Goal: Information Seeking & Learning: Check status

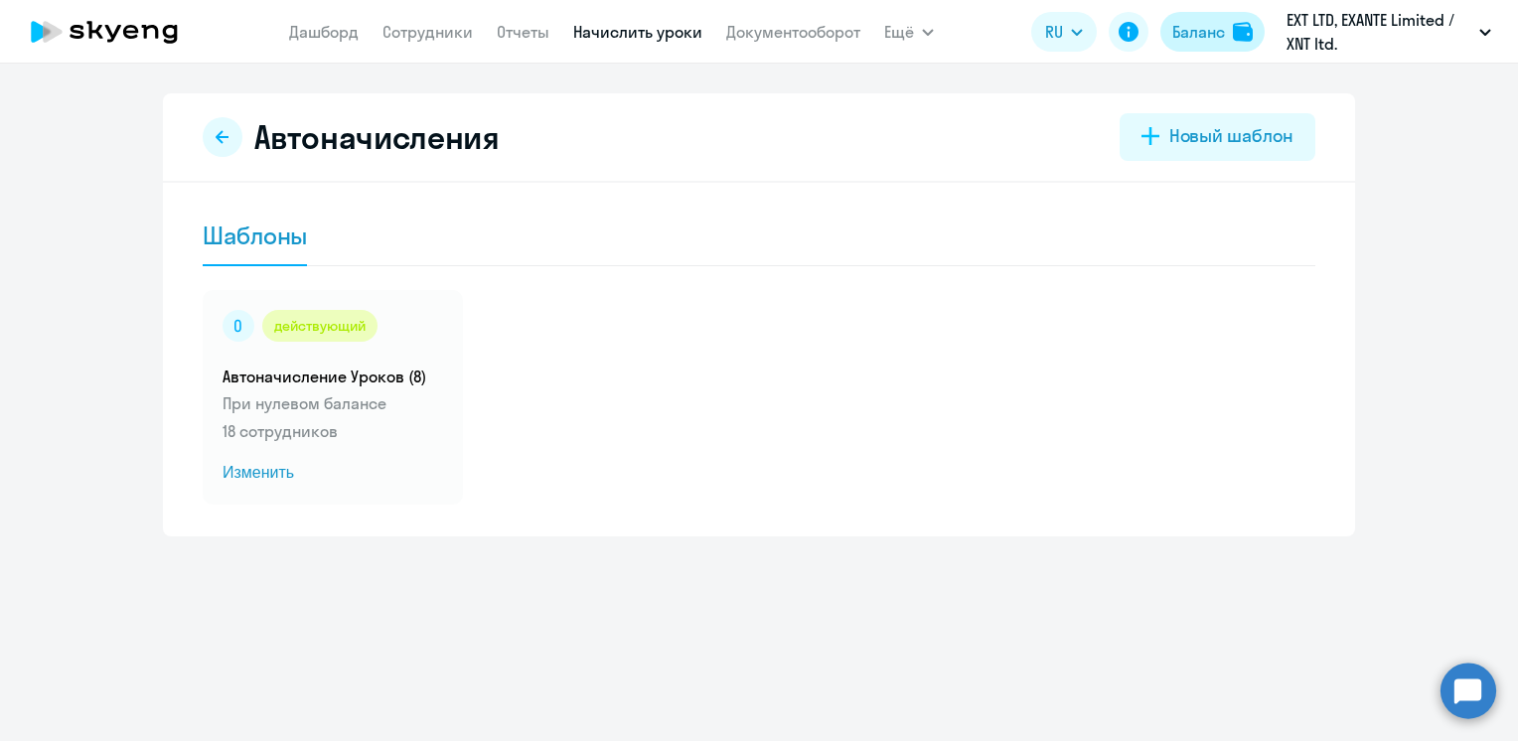
click at [1188, 45] on button "Баланс" at bounding box center [1212, 32] width 104 height 40
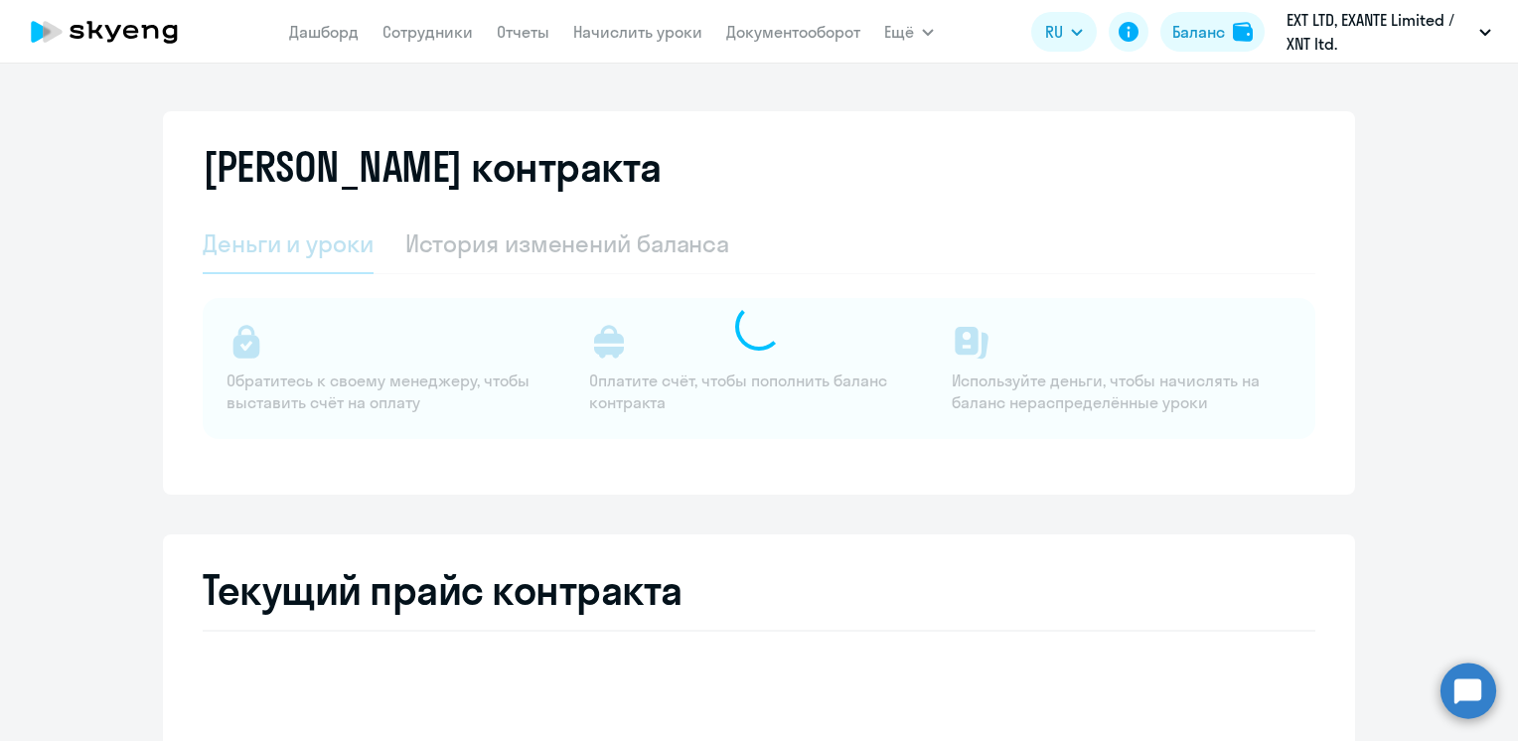
select select "english_adult_not_native_speaker"
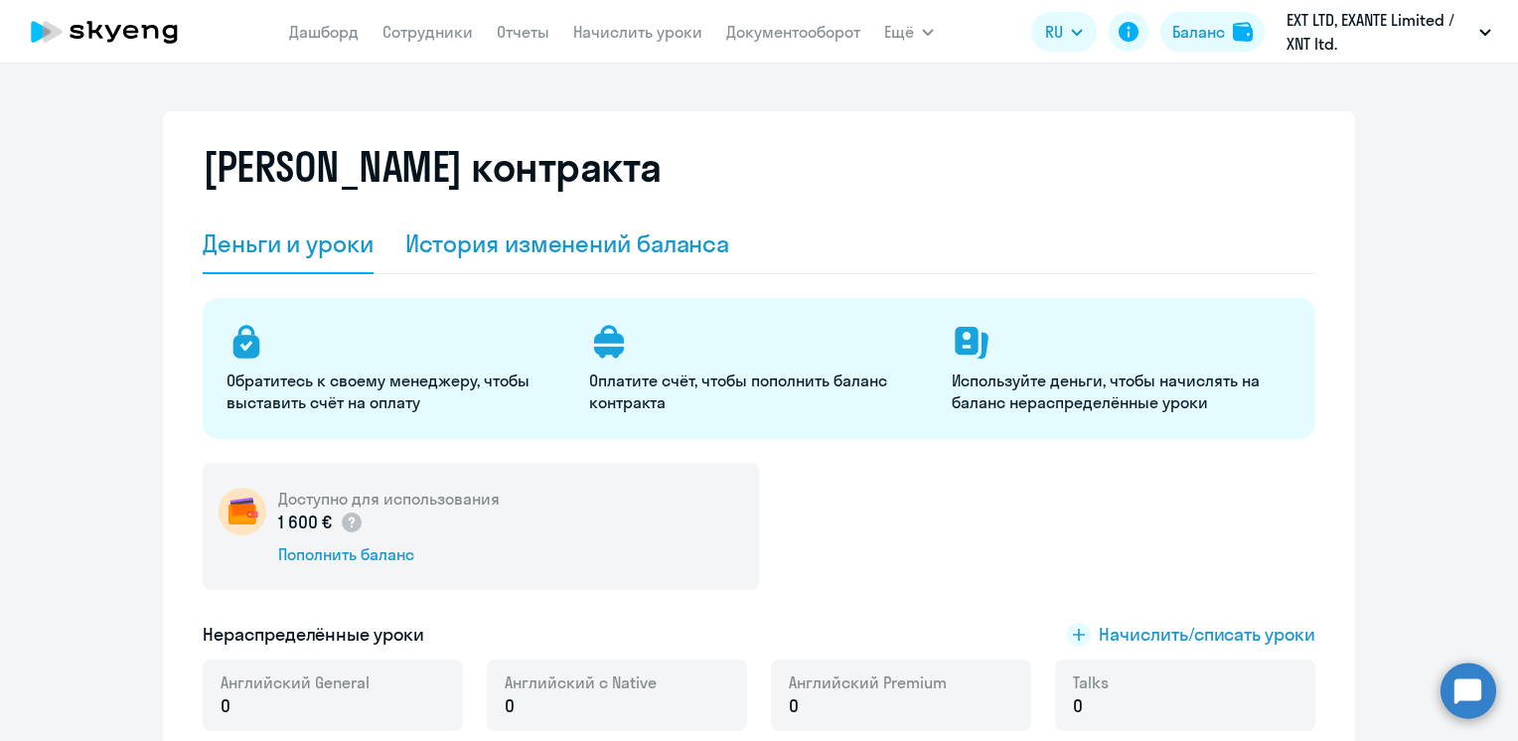
click at [575, 247] on div "История изменений баланса" at bounding box center [567, 243] width 325 height 32
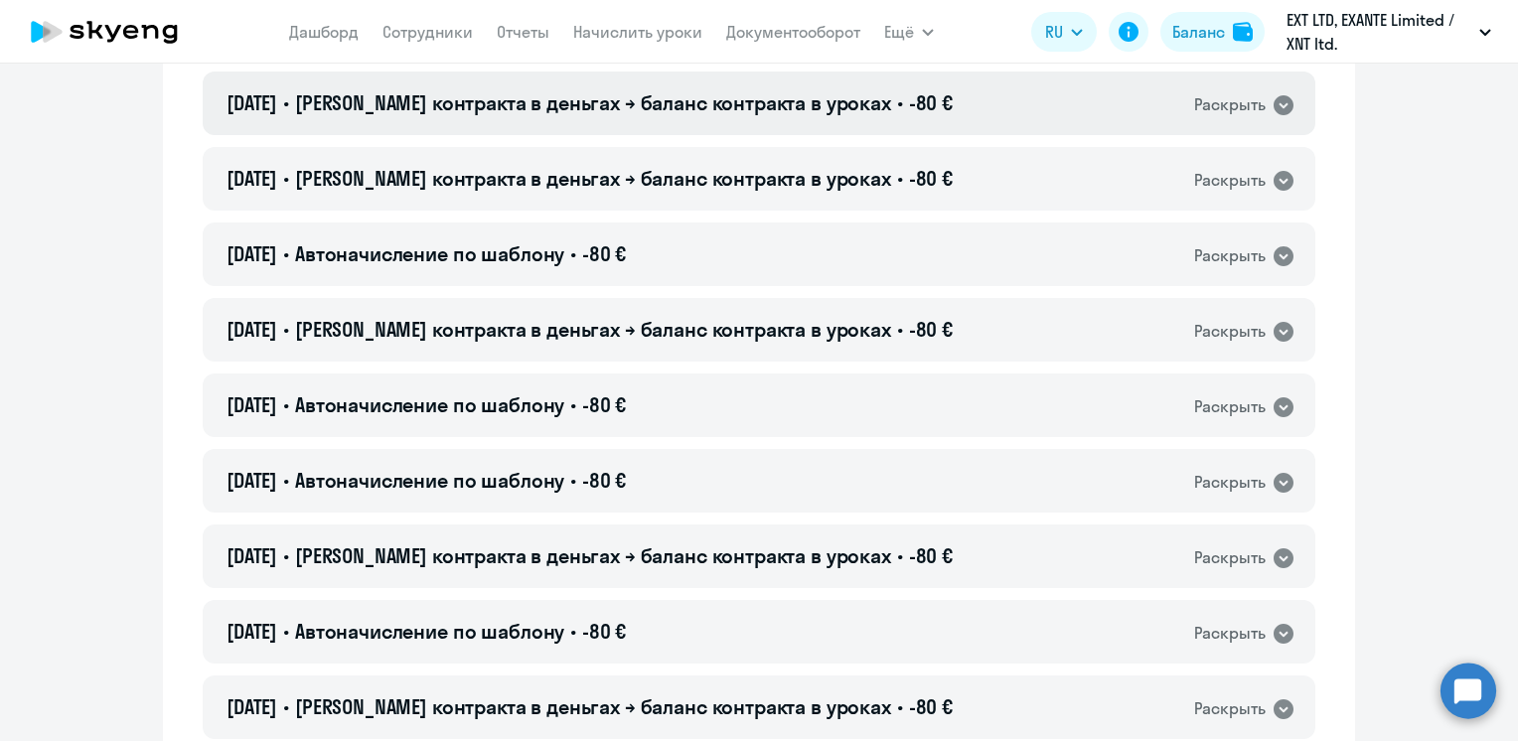
scroll to position [397, 0]
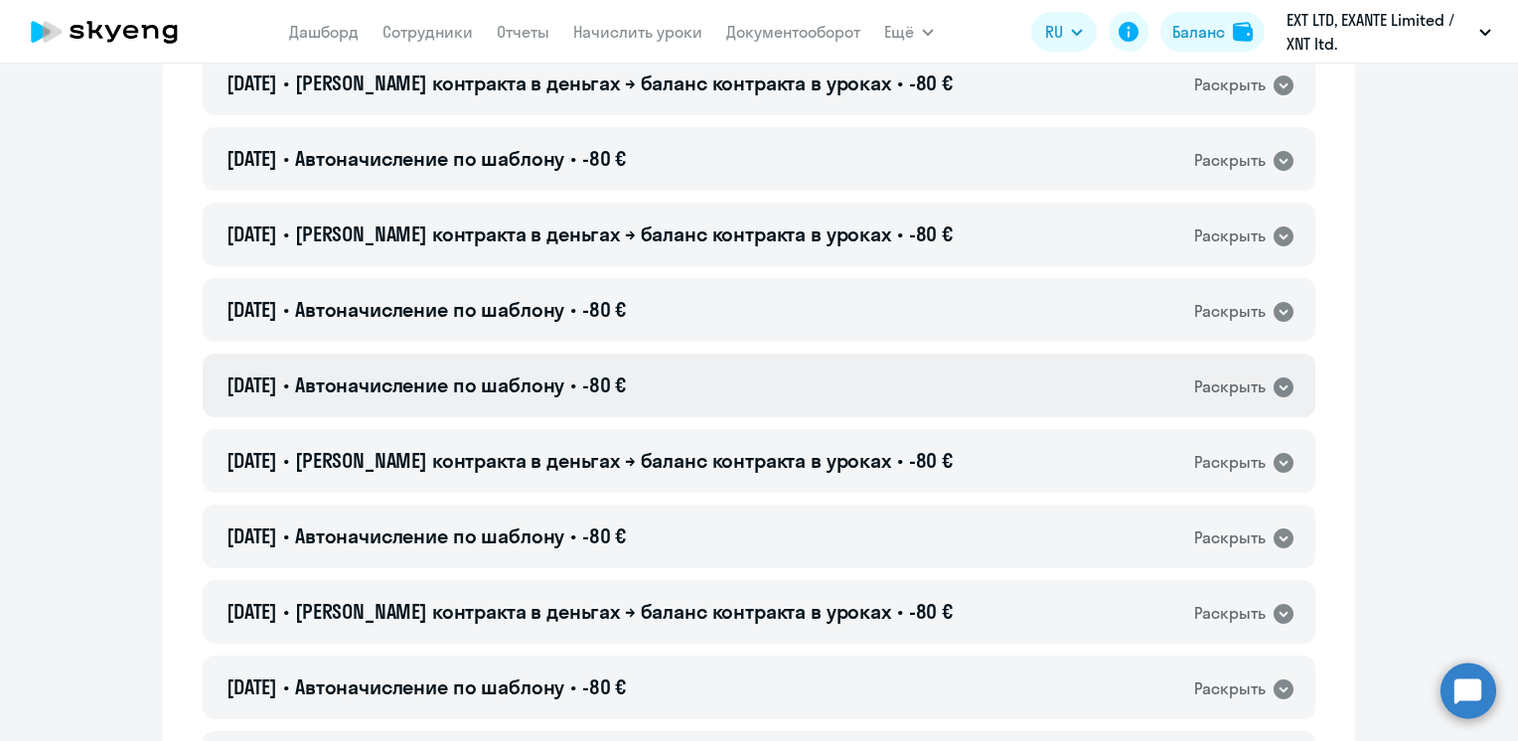
click at [551, 383] on span "Автоначисление по шаблону" at bounding box center [429, 384] width 269 height 25
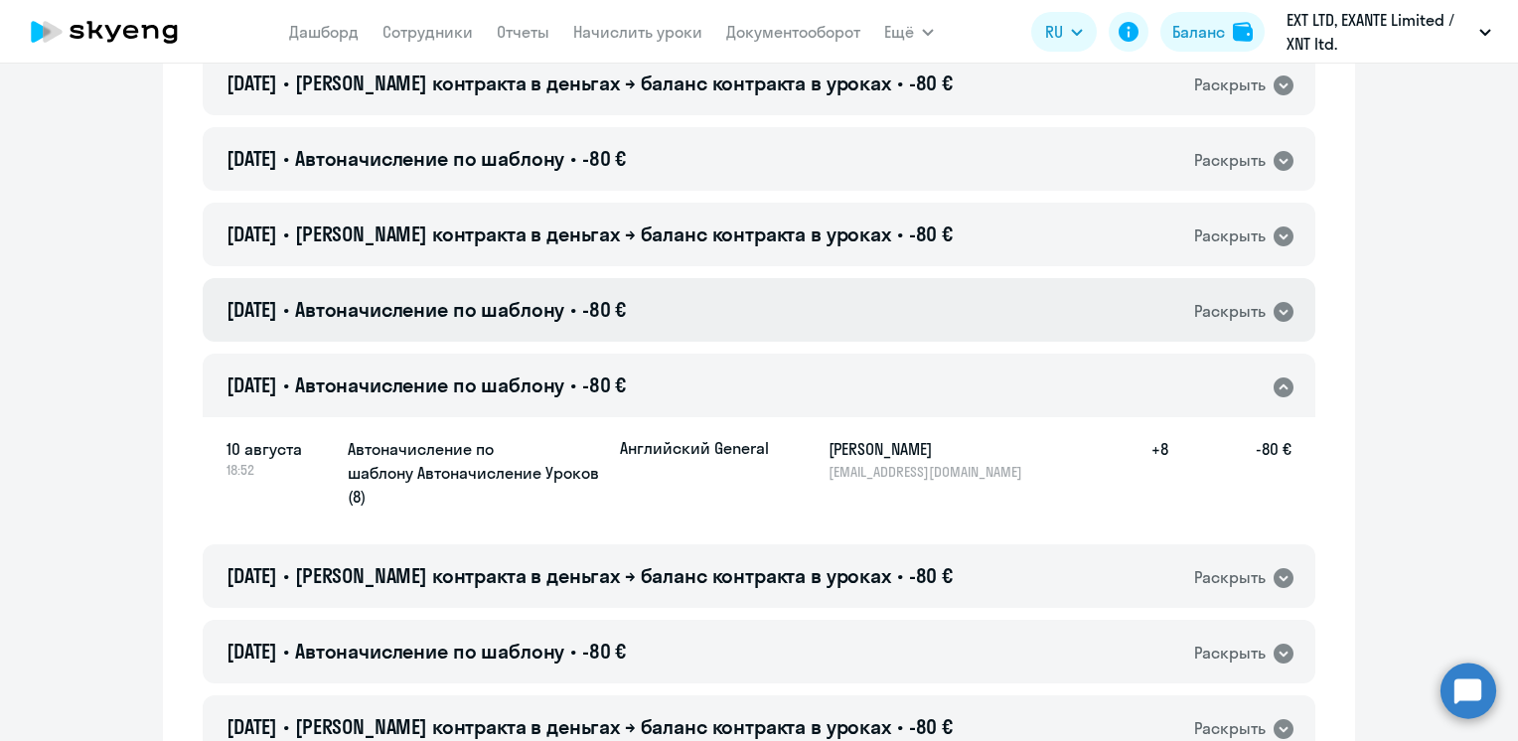
click at [620, 323] on h4 "[DATE] • Автоначисление по шаблону • -80 €" at bounding box center [425, 310] width 399 height 28
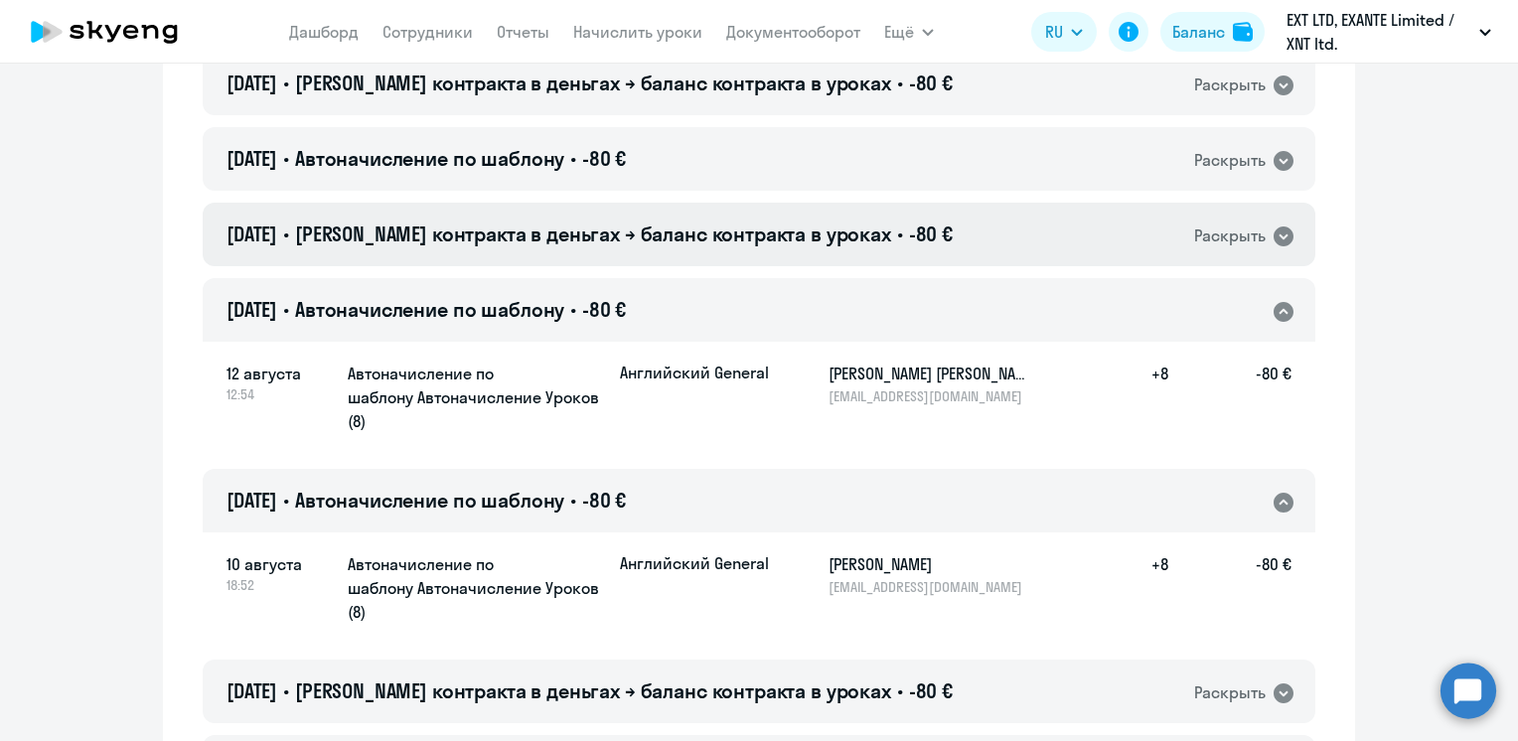
click at [476, 236] on span "[PERSON_NAME] контракта в деньгах → баланс контракта в уроках" at bounding box center [593, 233] width 596 height 25
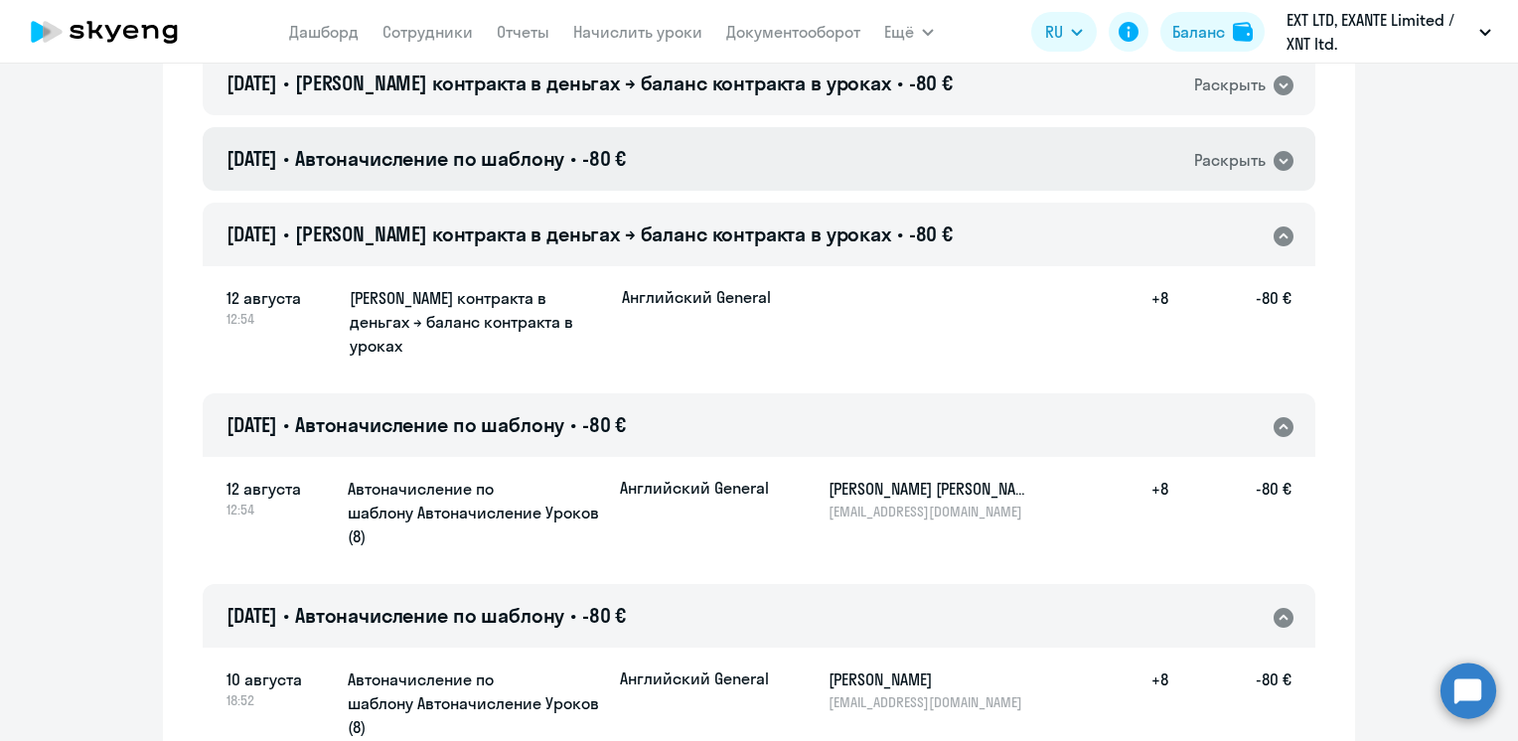
click at [515, 169] on span "Автоначисление по шаблону" at bounding box center [429, 158] width 269 height 25
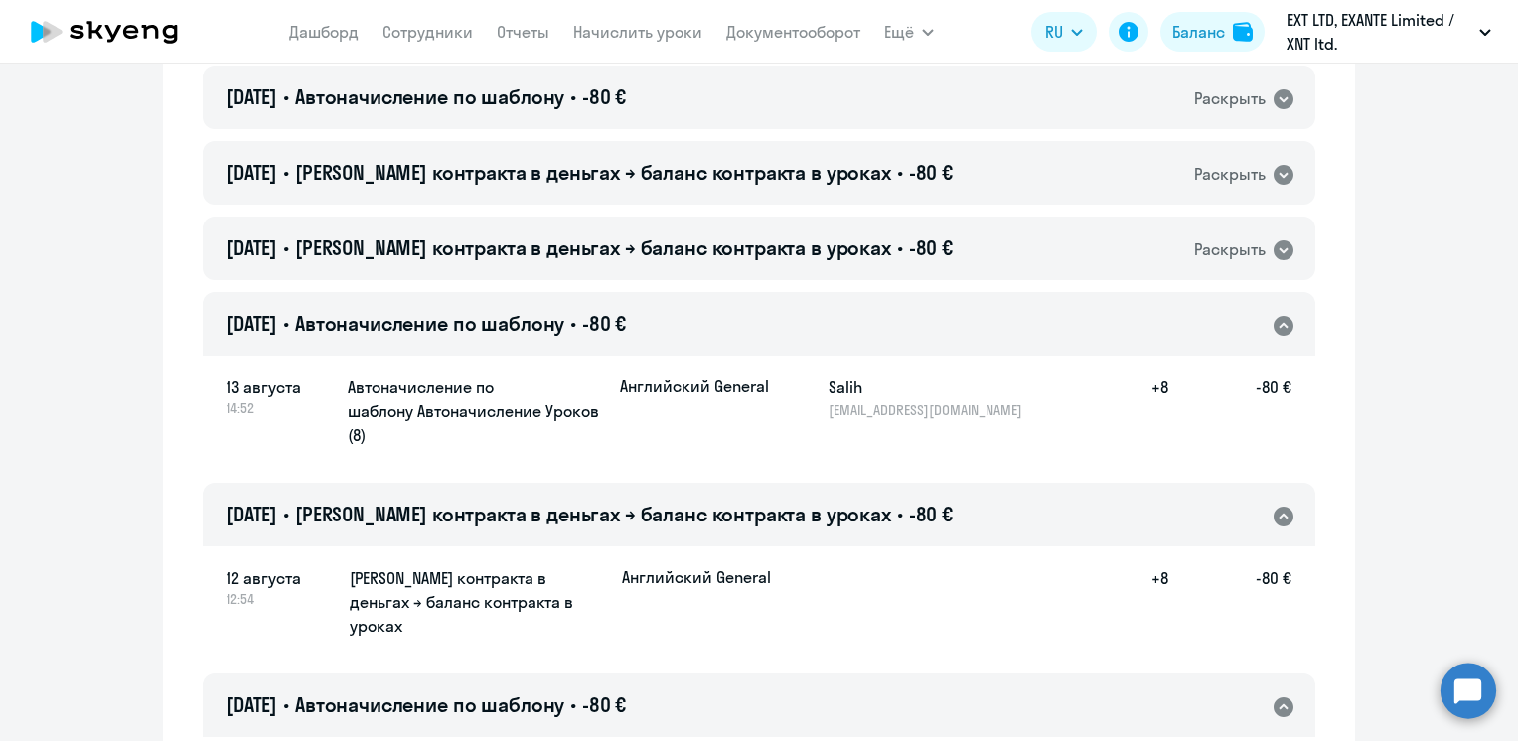
scroll to position [199, 0]
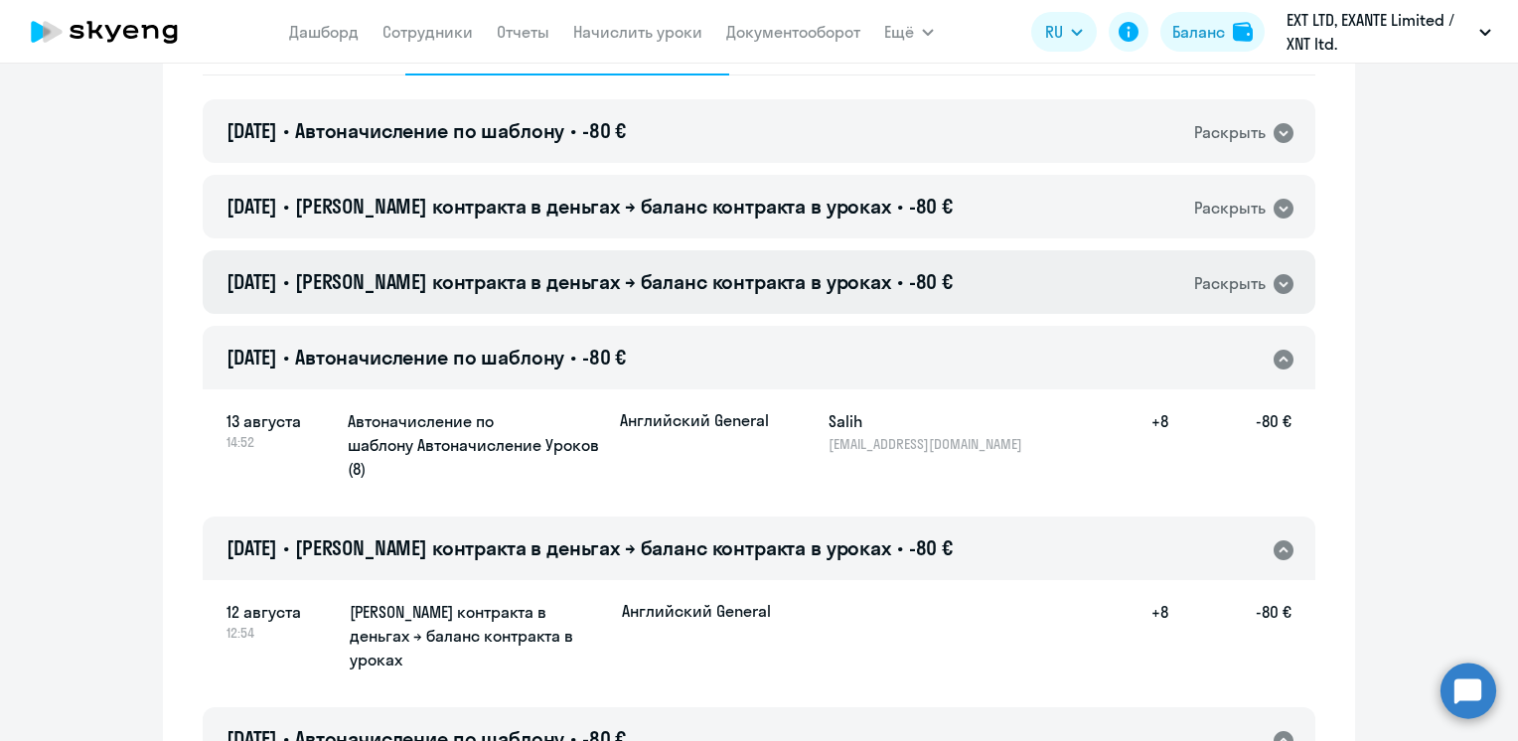
click at [722, 286] on span "[PERSON_NAME] контракта в деньгах → баланс контракта в уроках" at bounding box center [593, 281] width 596 height 25
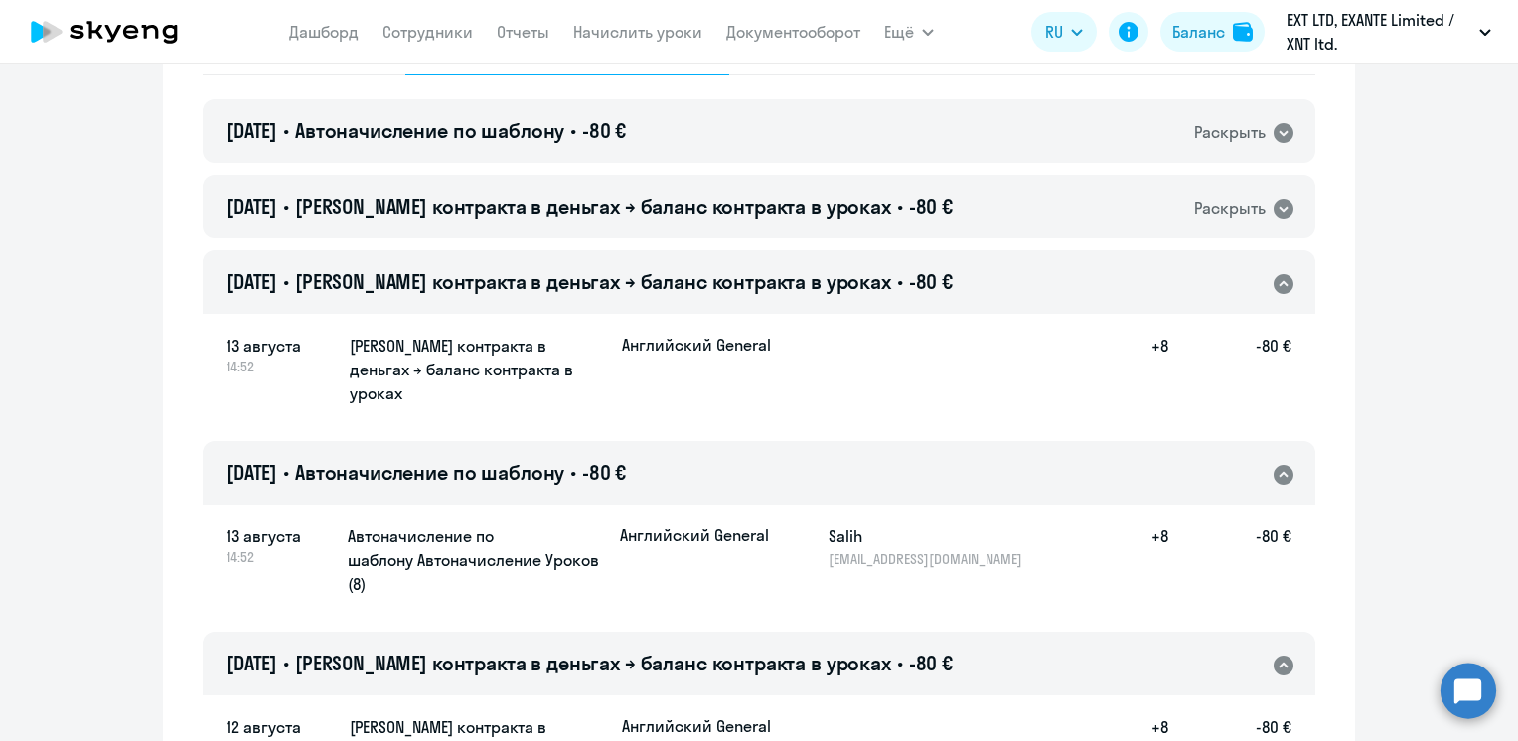
click at [735, 224] on div "[DATE] • Баланс контракта в деньгах → баланс контракта в уроках • -80 € Раскрыть" at bounding box center [759, 207] width 1112 height 64
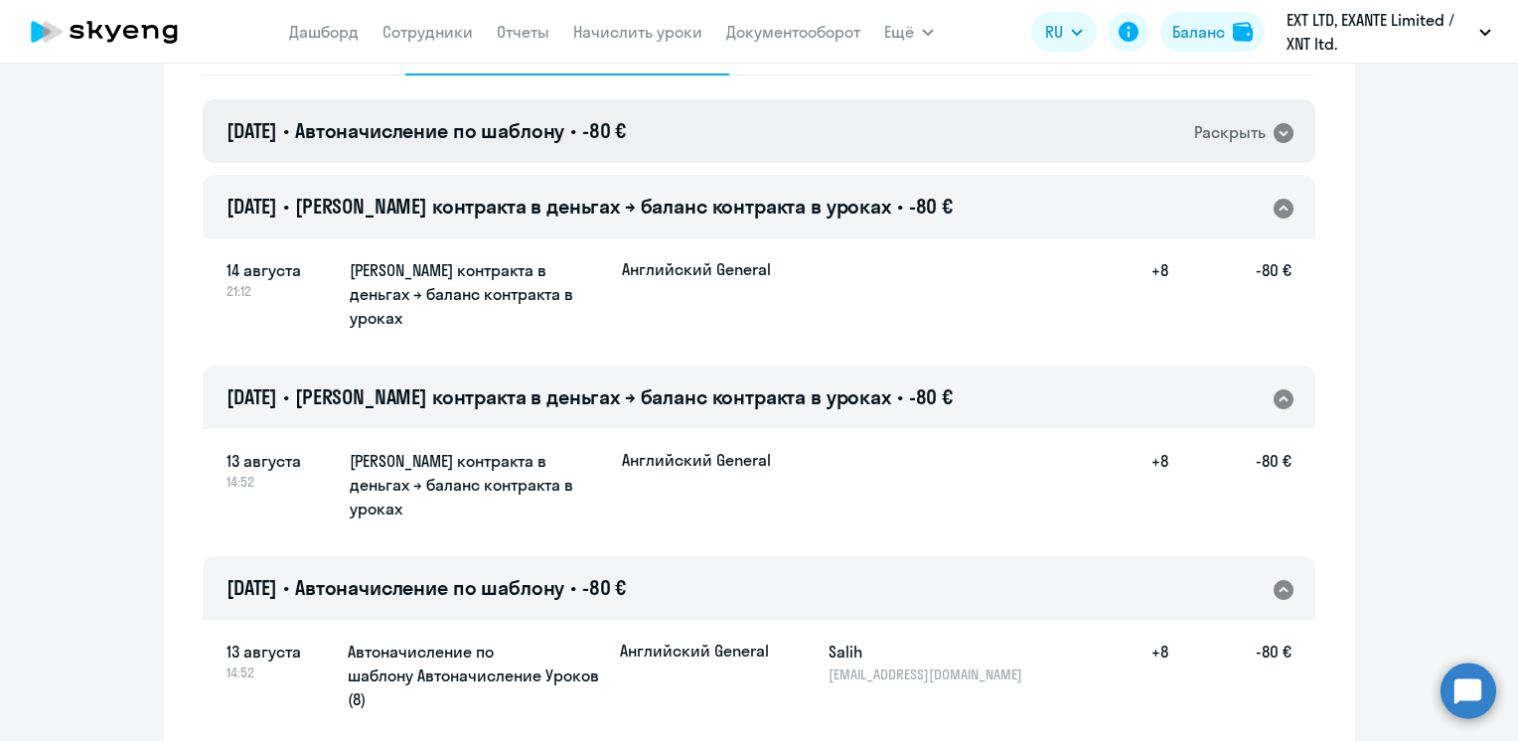
click at [700, 139] on div "[DATE] • Автоначисление по шаблону • -80 € Раскрыть" at bounding box center [759, 131] width 1112 height 64
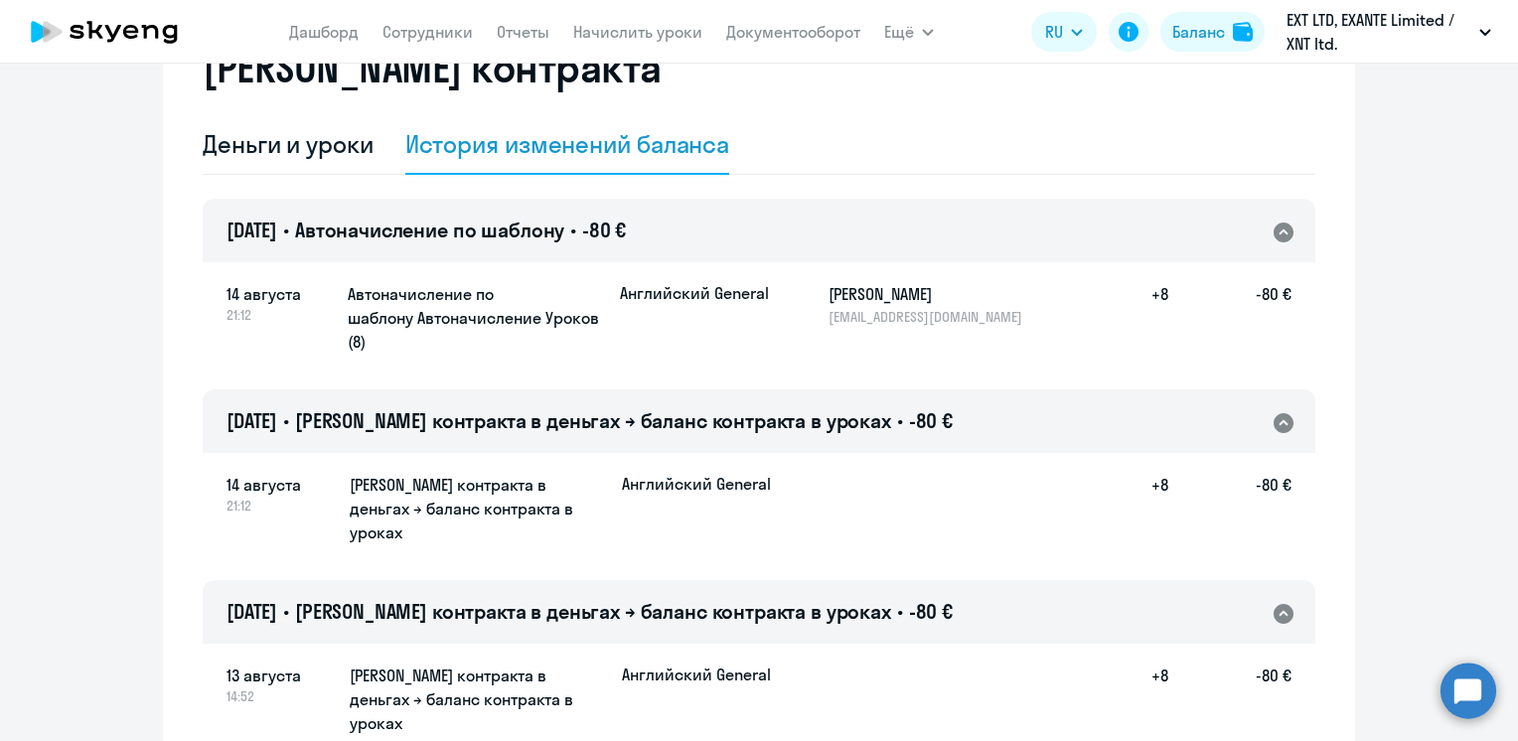
scroll to position [0, 0]
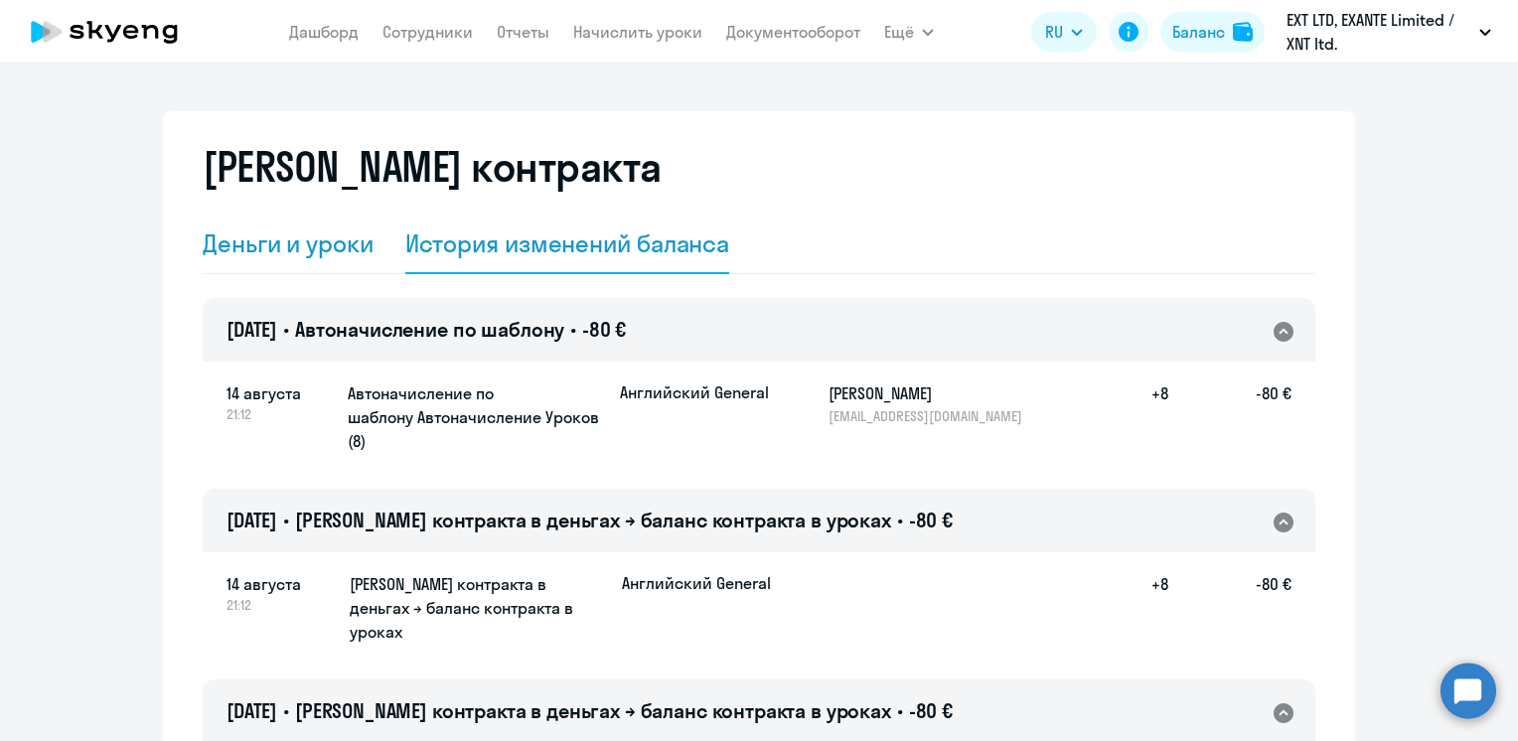
click at [304, 251] on div "Деньги и уроки" at bounding box center [288, 243] width 171 height 32
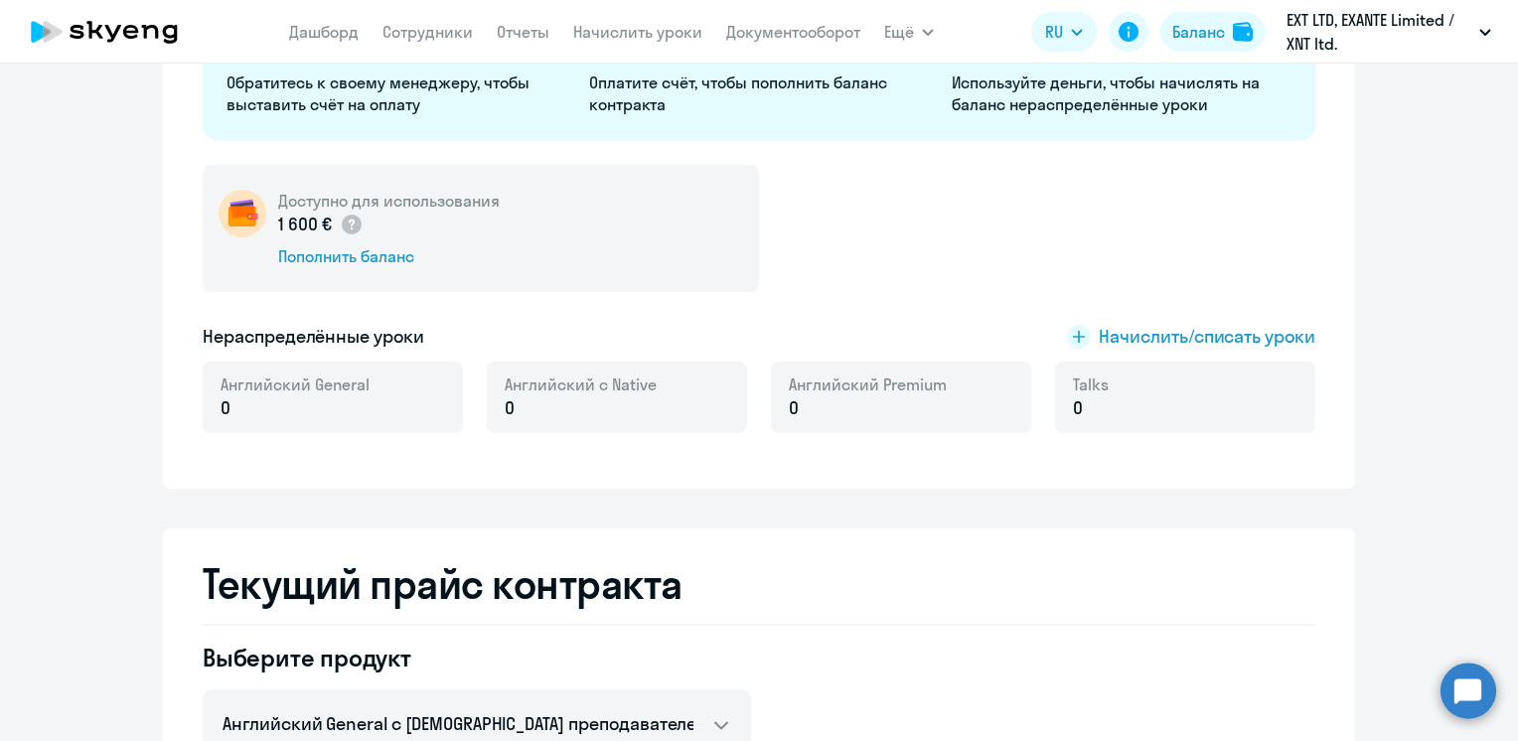
scroll to position [99, 0]
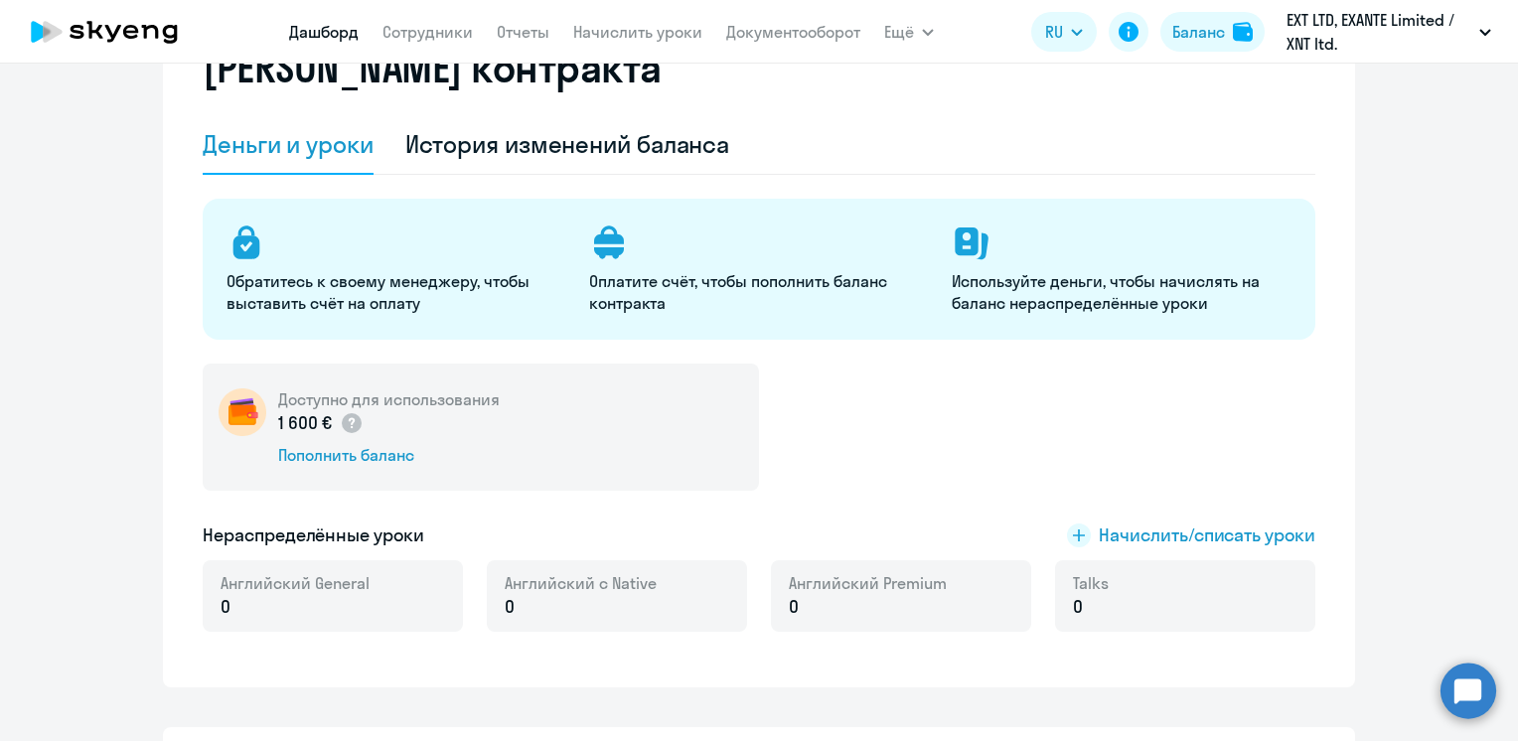
click at [337, 27] on link "Дашборд" at bounding box center [324, 32] width 70 height 20
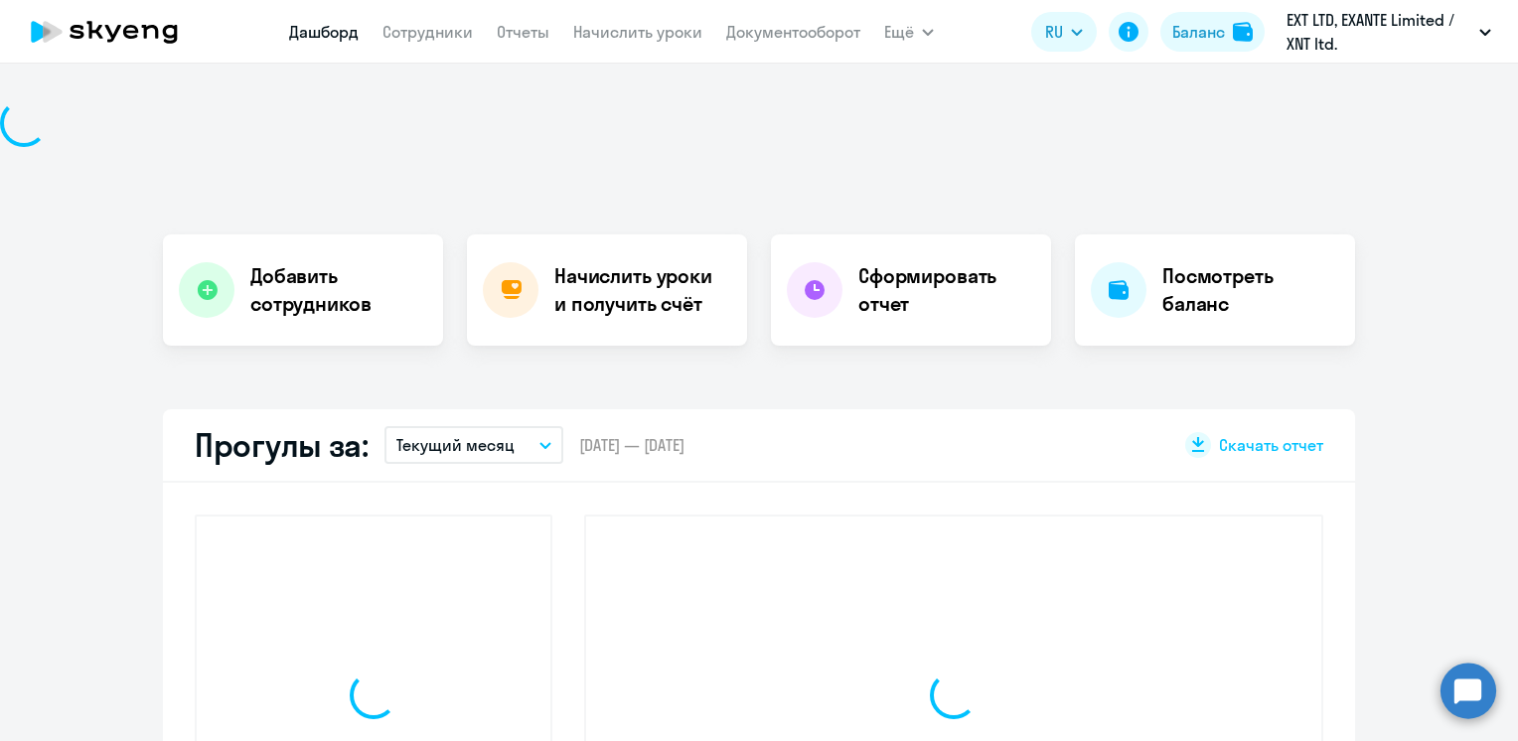
scroll to position [238, 0]
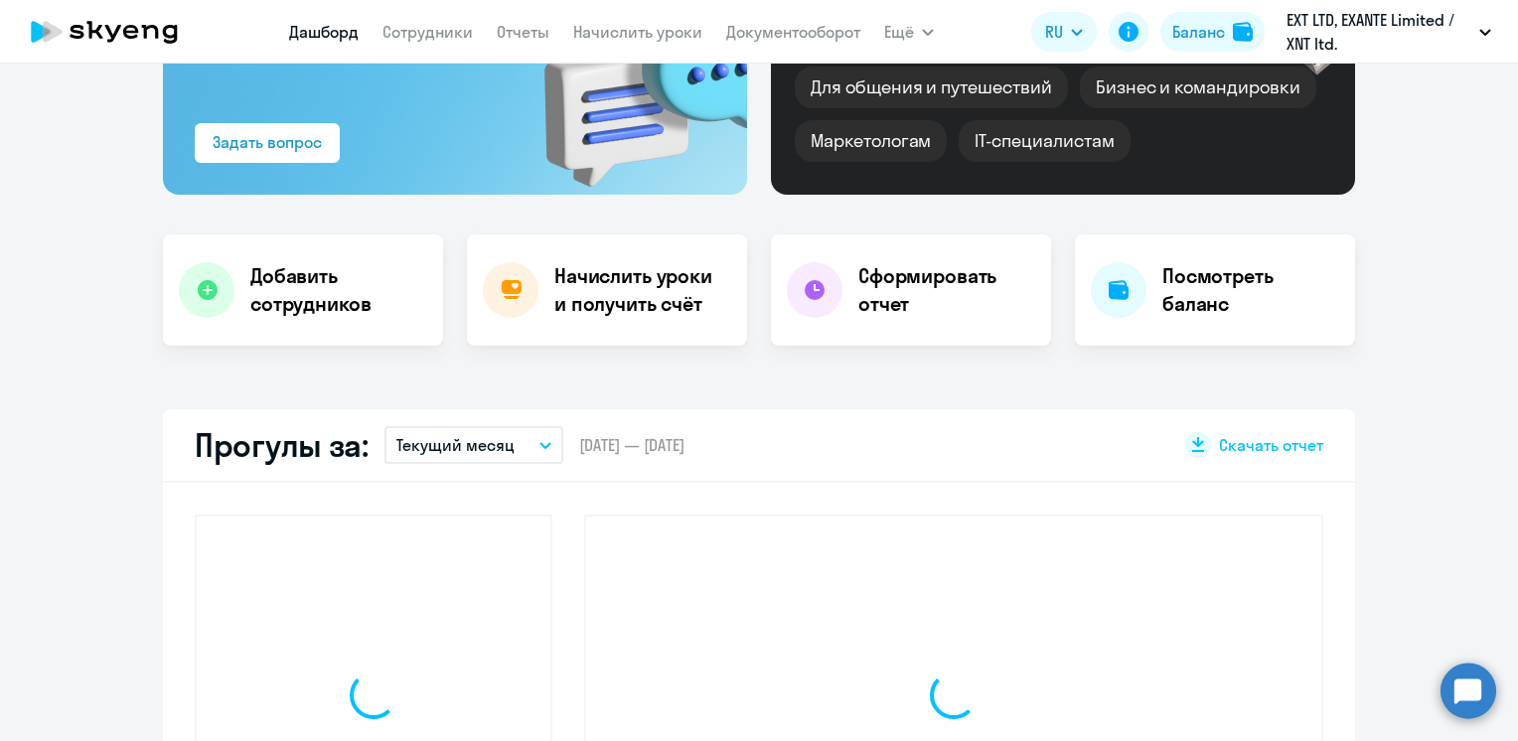
select select "30"
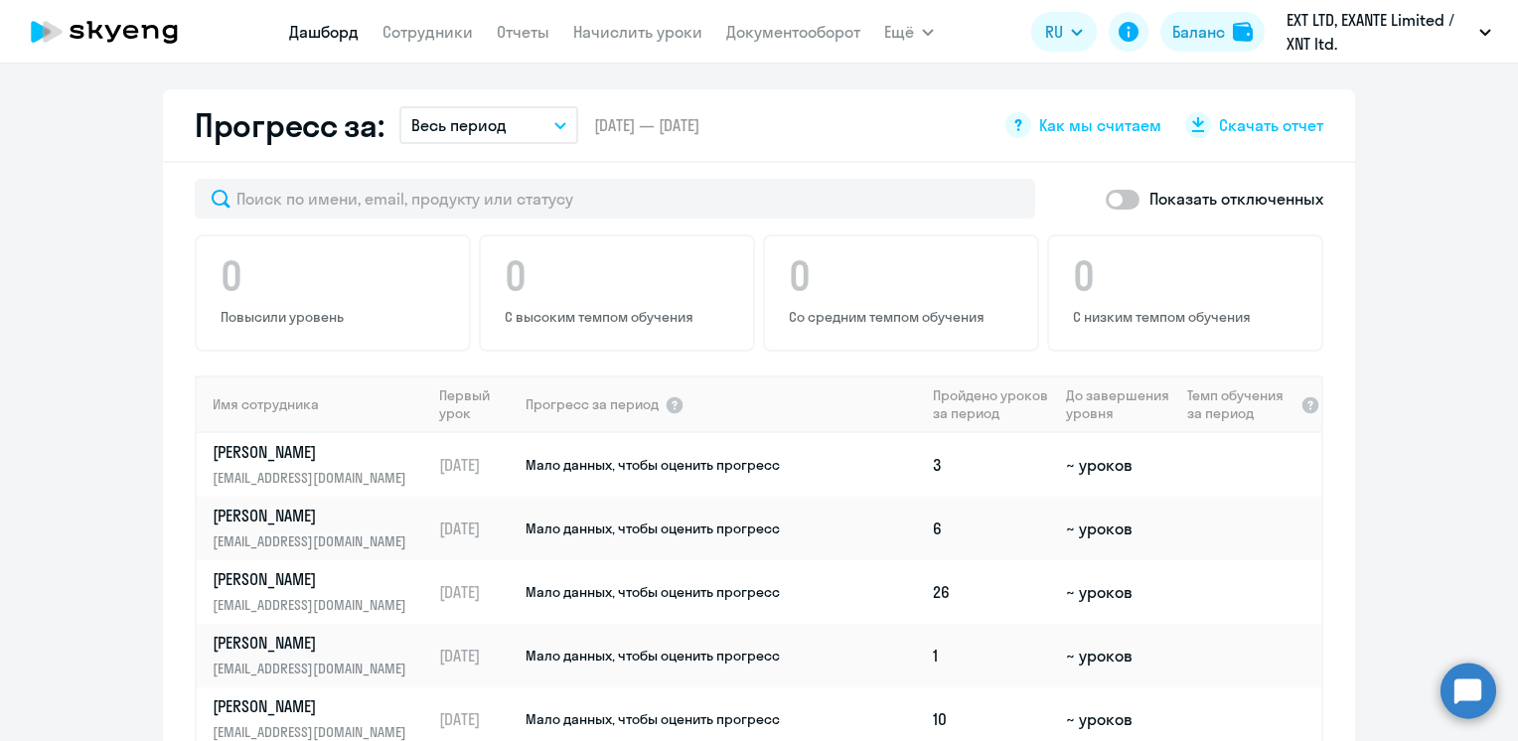
scroll to position [1025, 0]
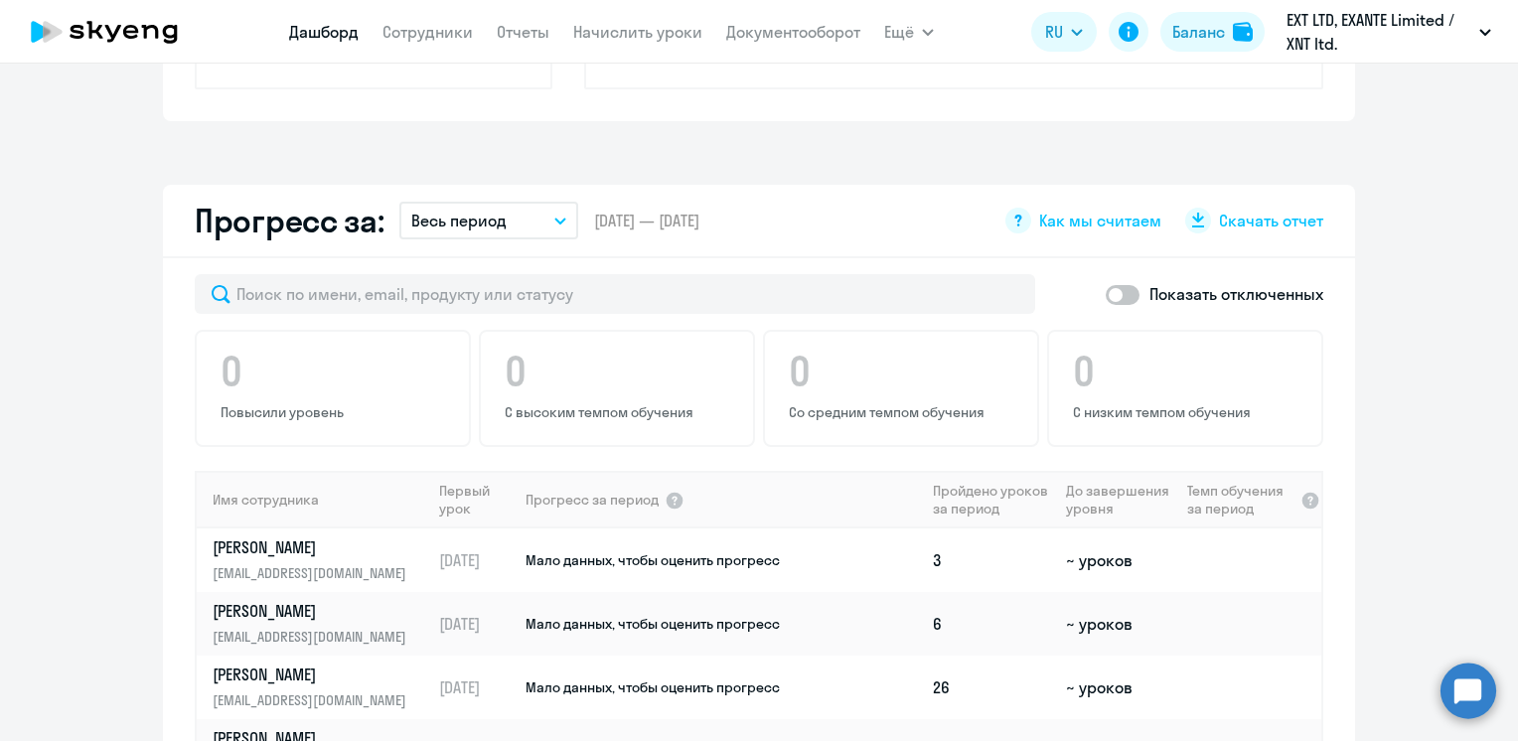
click at [518, 232] on button "Весь период" at bounding box center [488, 221] width 179 height 38
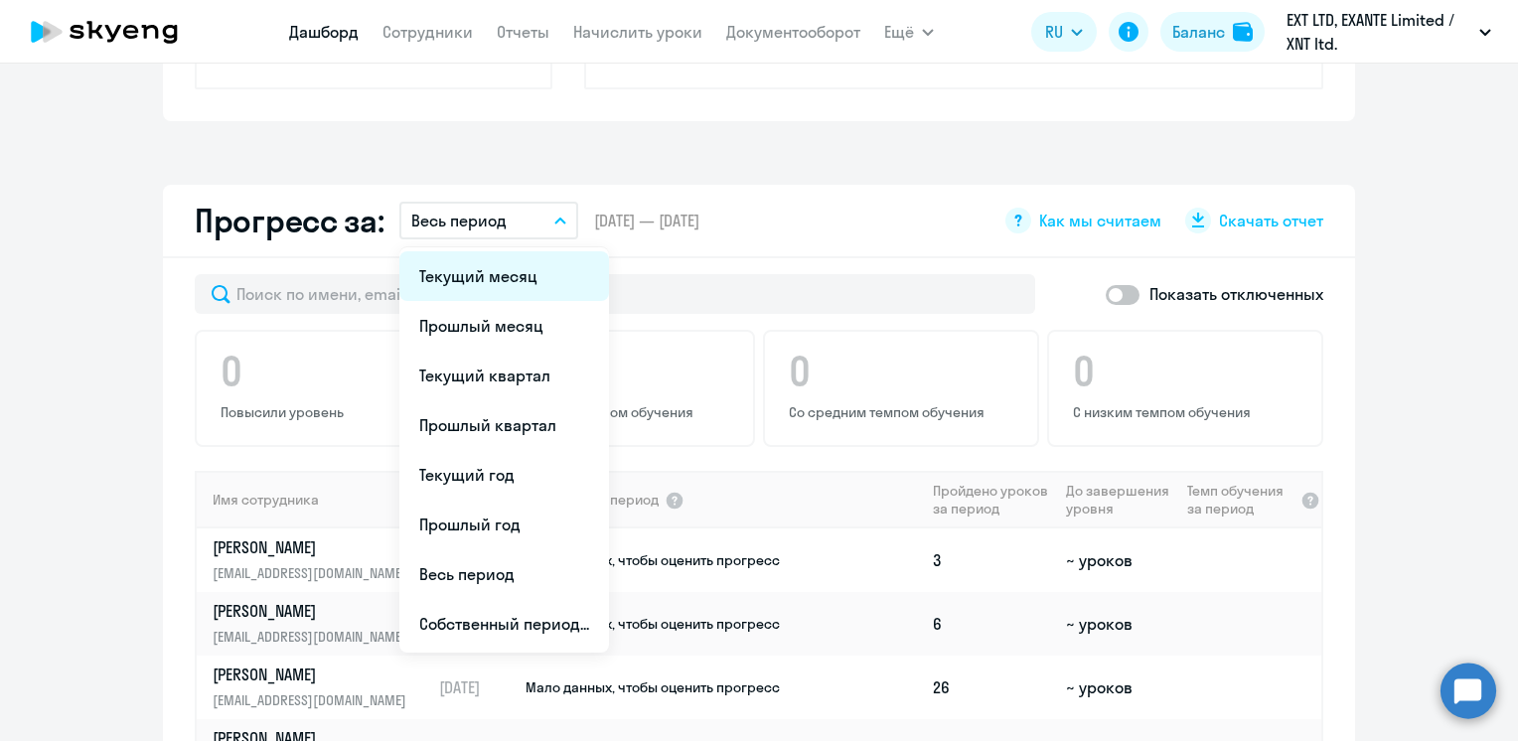
click at [450, 281] on li "Текущий месяц" at bounding box center [504, 276] width 210 height 50
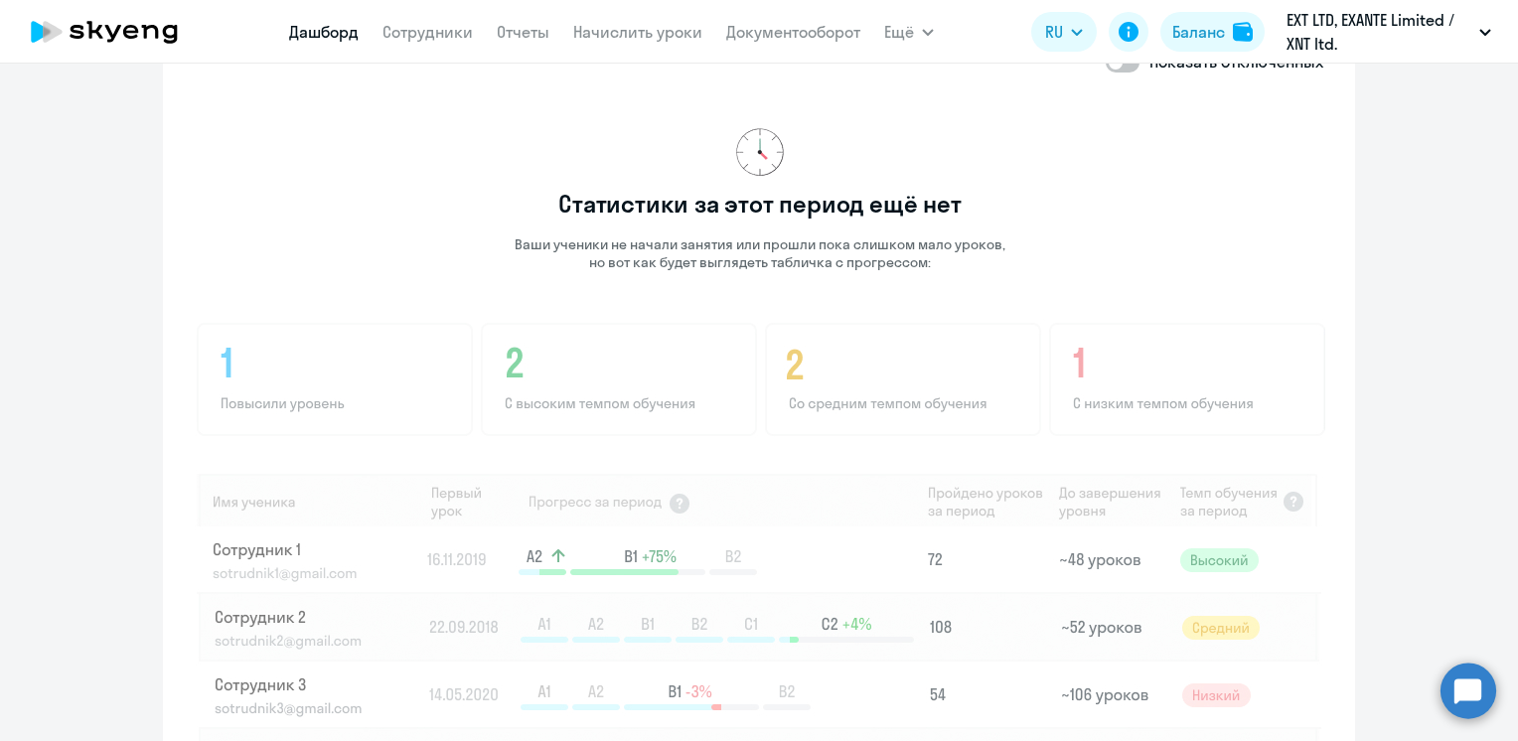
scroll to position [852, 0]
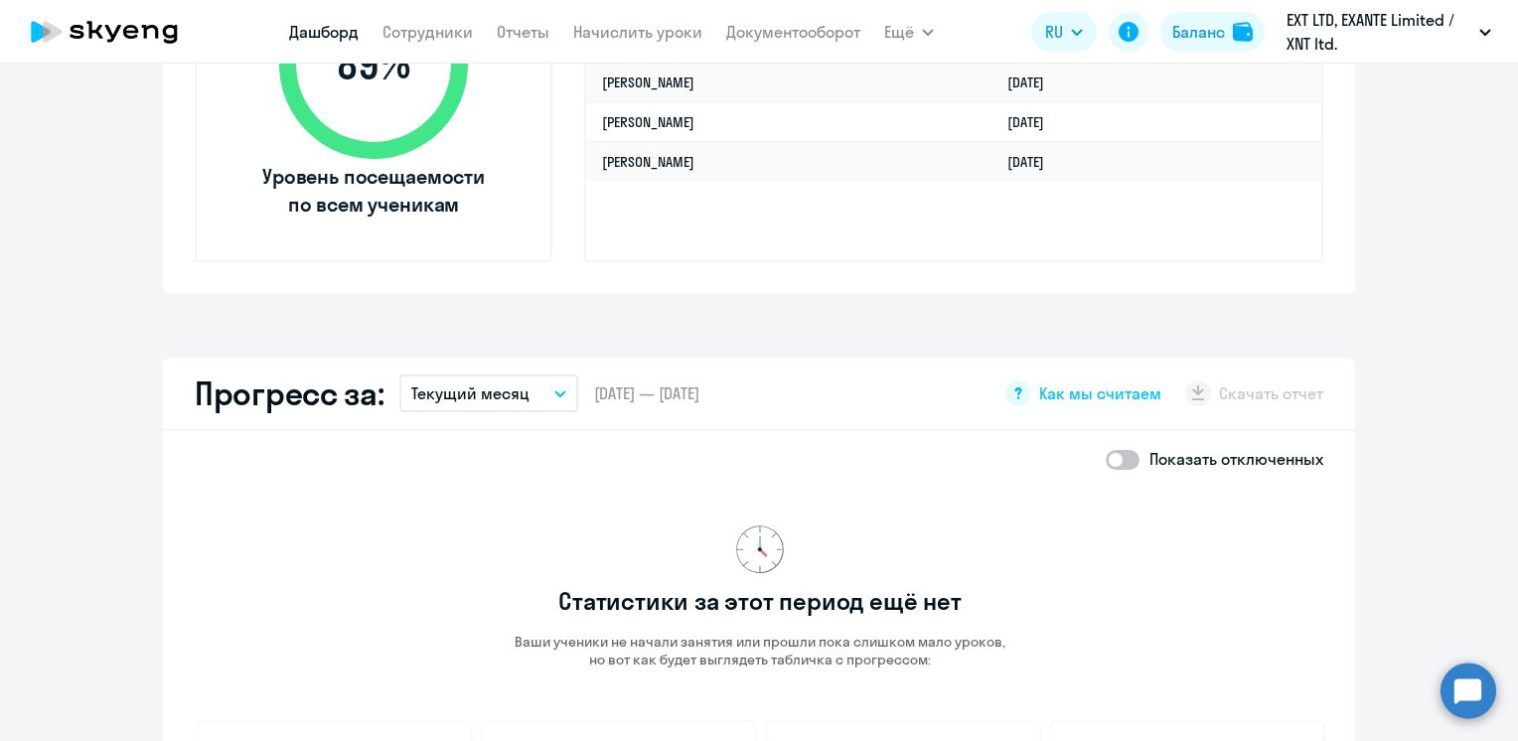
click at [473, 384] on p "Текущий месяц" at bounding box center [470, 393] width 118 height 24
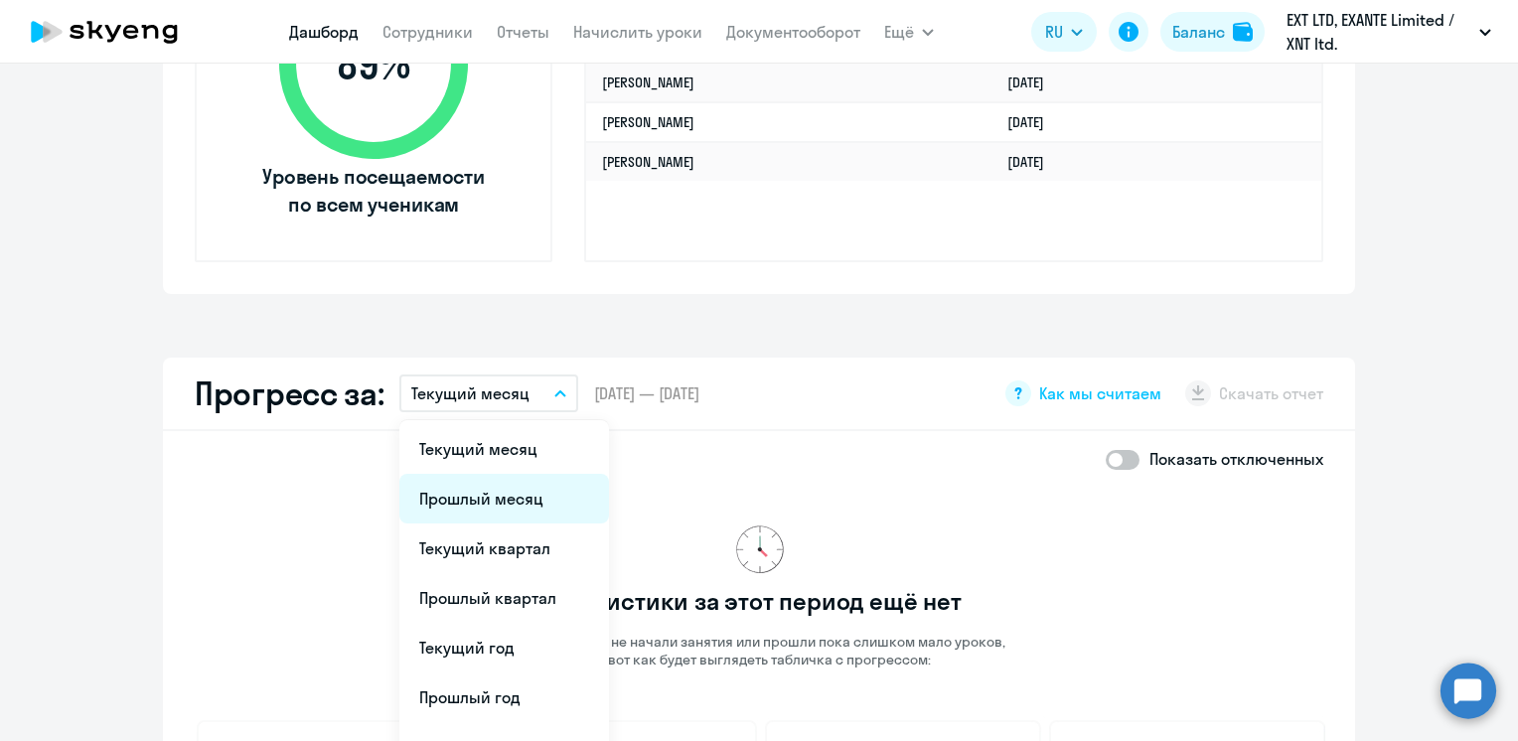
click at [454, 501] on li "Прошлый месяц" at bounding box center [504, 499] width 210 height 50
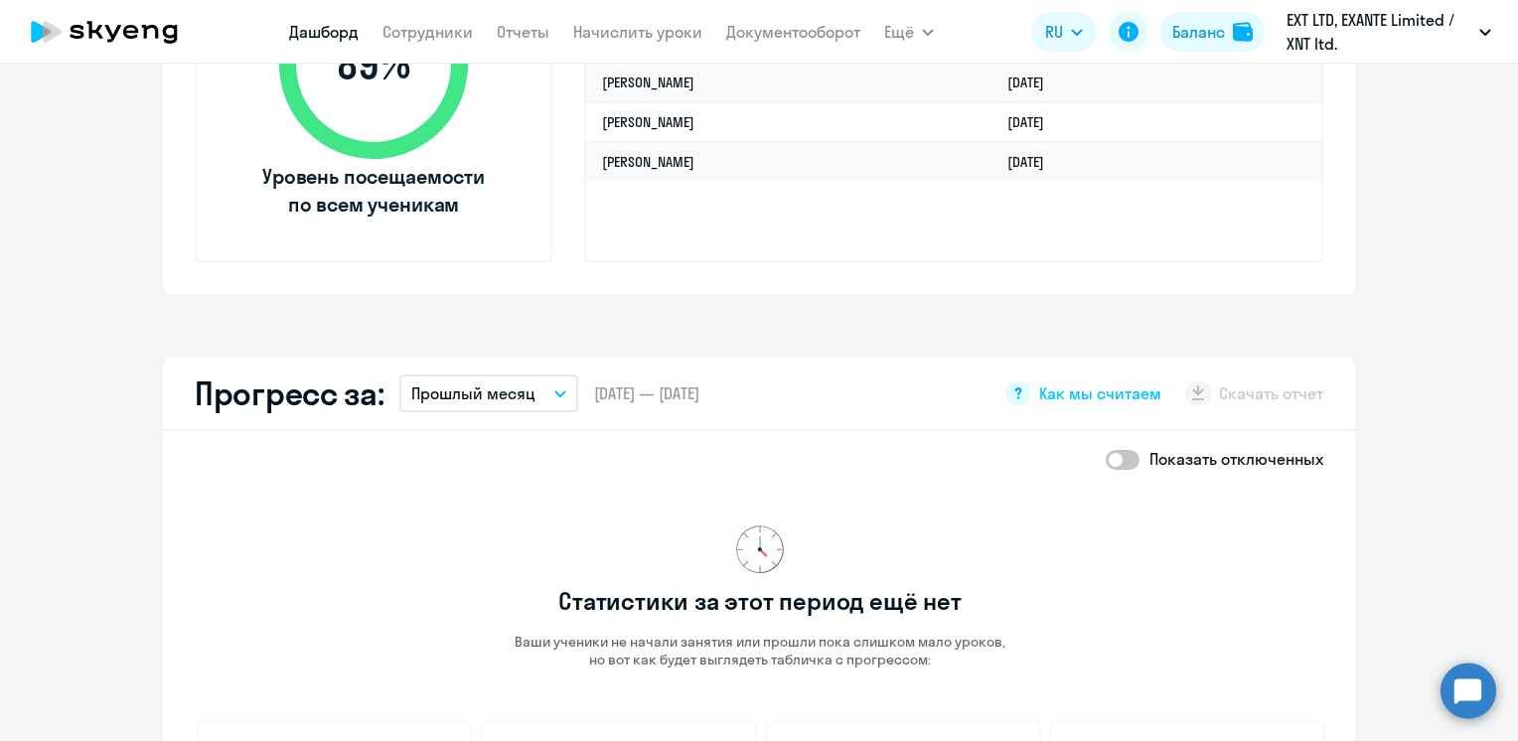
click at [501, 383] on p "Прошлый месяц" at bounding box center [473, 393] width 124 height 24
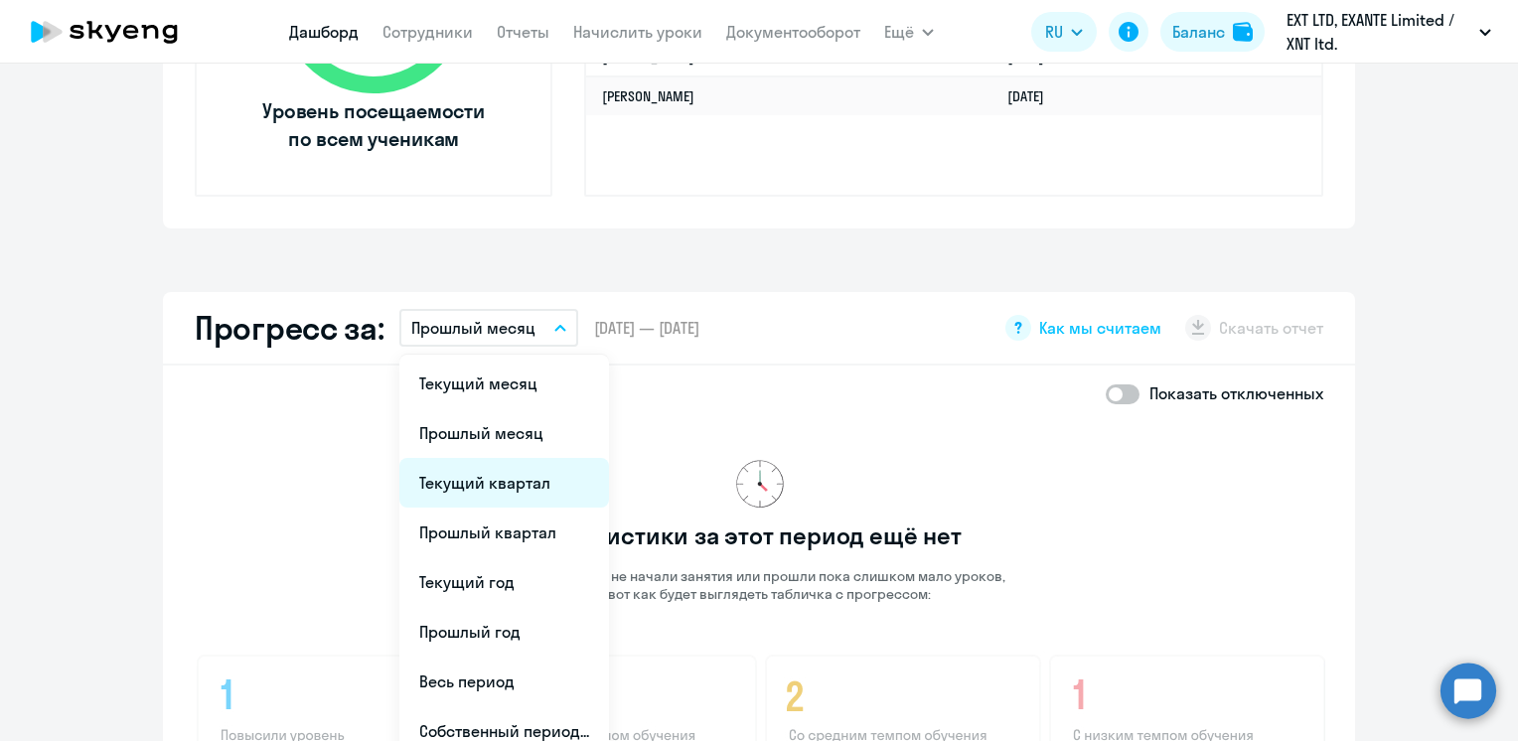
scroll to position [951, 0]
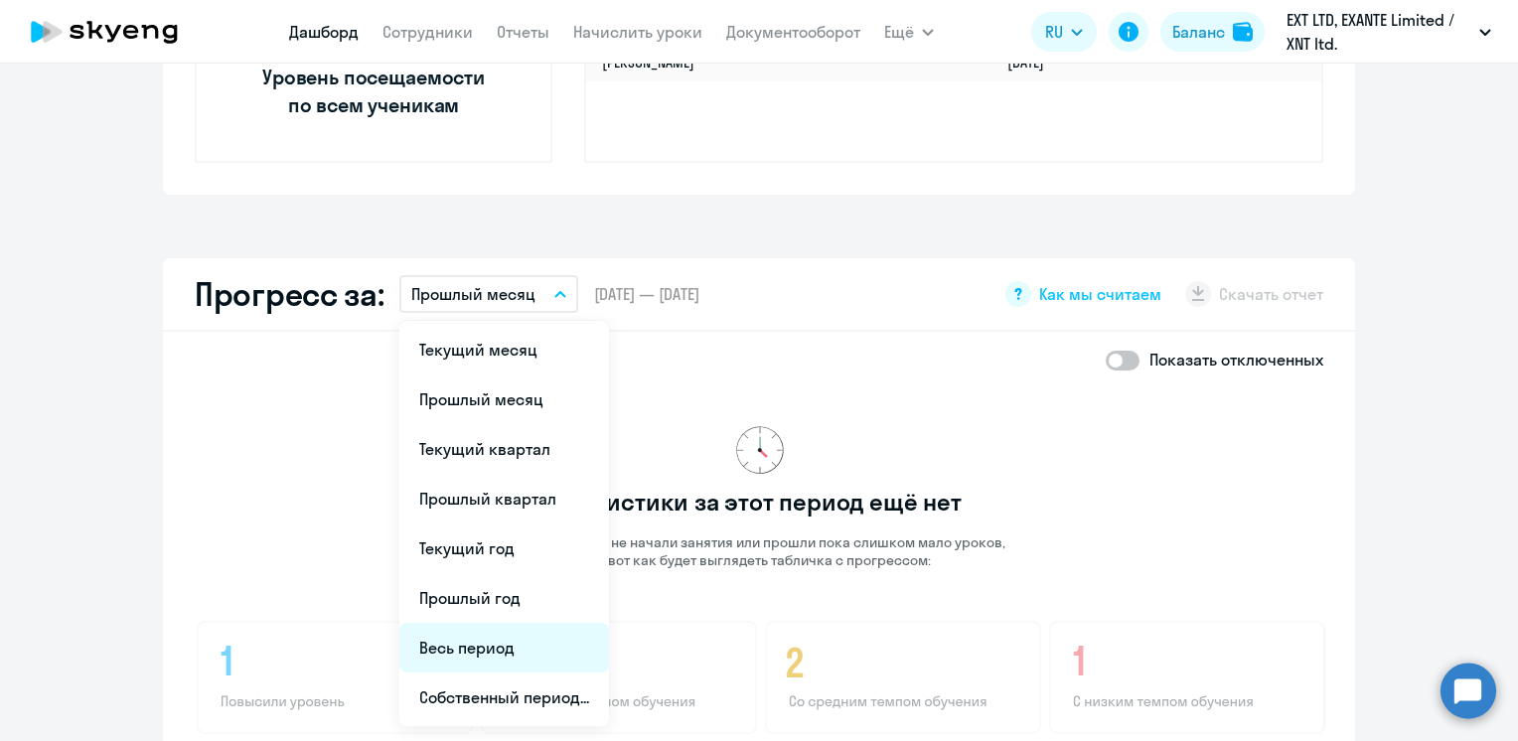
click at [453, 641] on li "Весь период" at bounding box center [504, 648] width 210 height 50
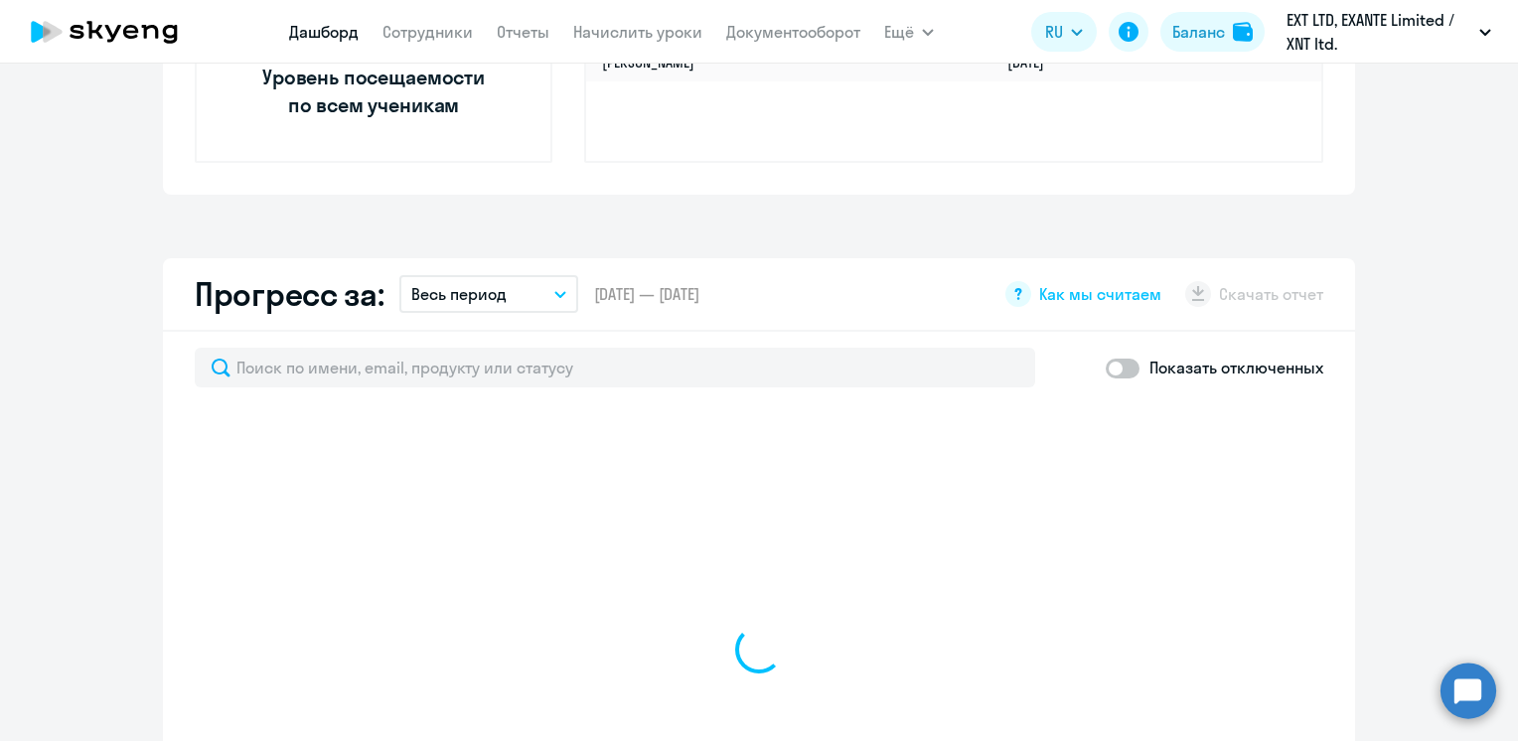
select select "30"
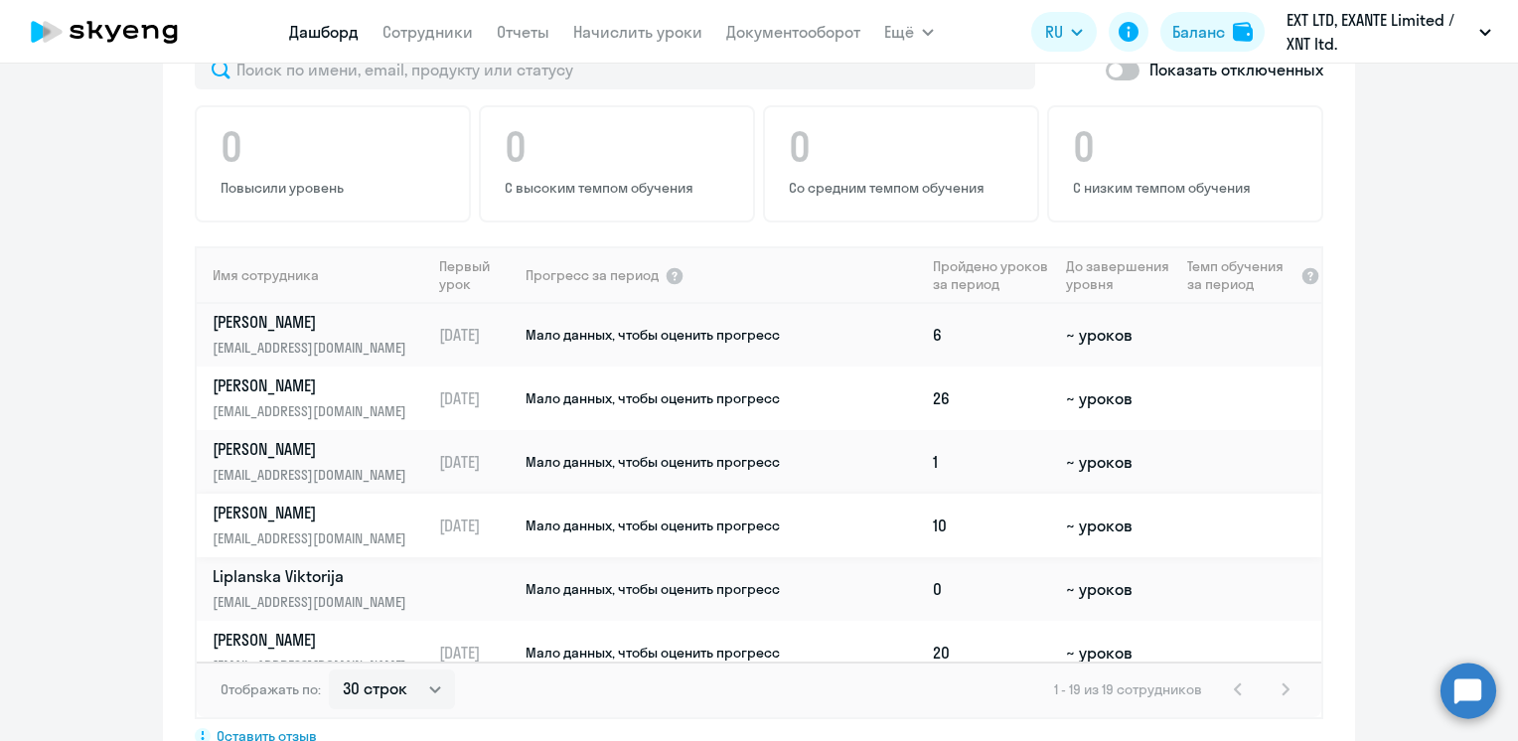
scroll to position [99, 0]
